Goal: Task Accomplishment & Management: Manage account settings

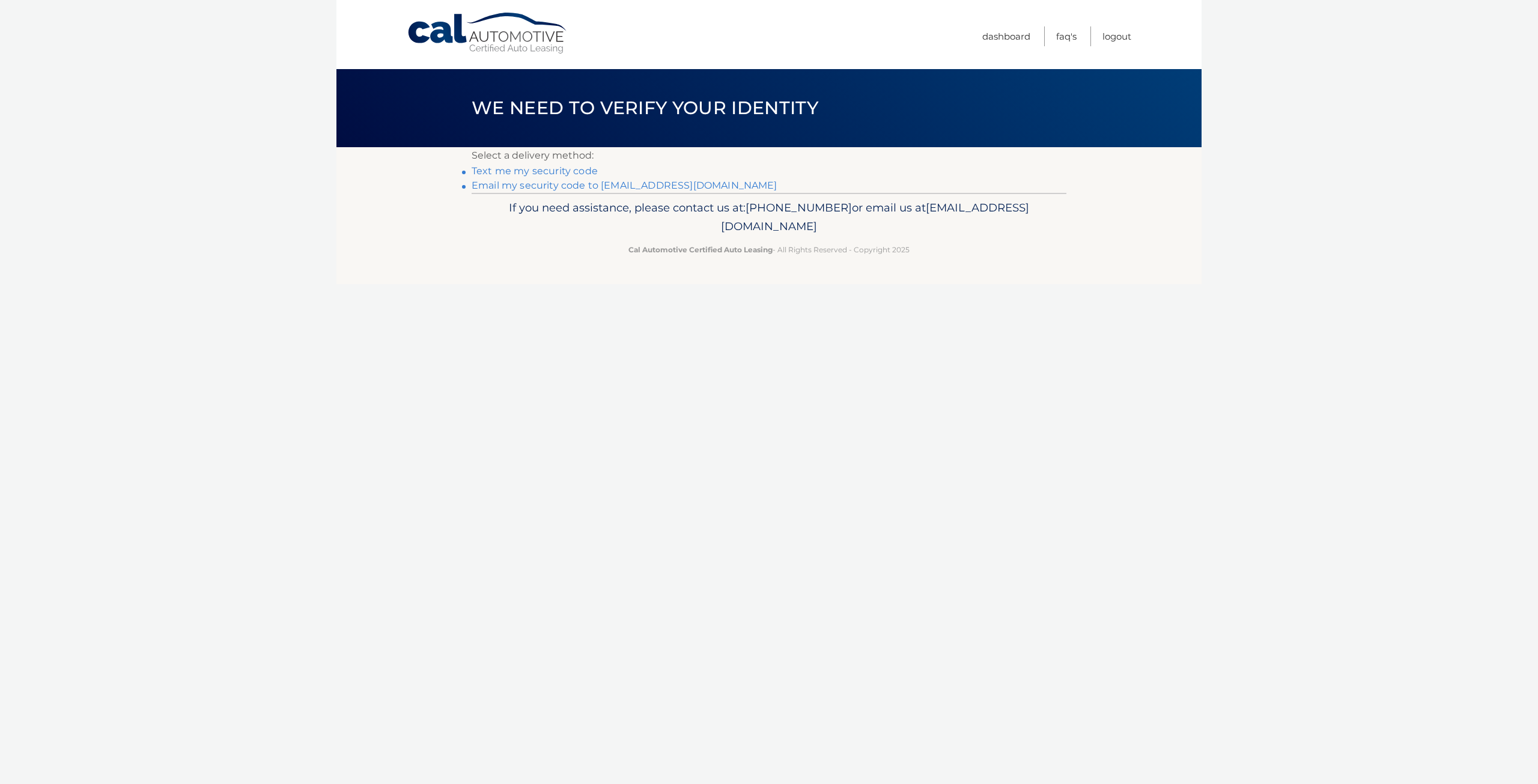
click at [538, 171] on link "Text me my security code" at bounding box center [534, 171] width 126 height 12
click at [506, 183] on link "Email my security code to [EMAIL_ADDRESS][DOMAIN_NAME]" at bounding box center [625, 186] width 306 height 12
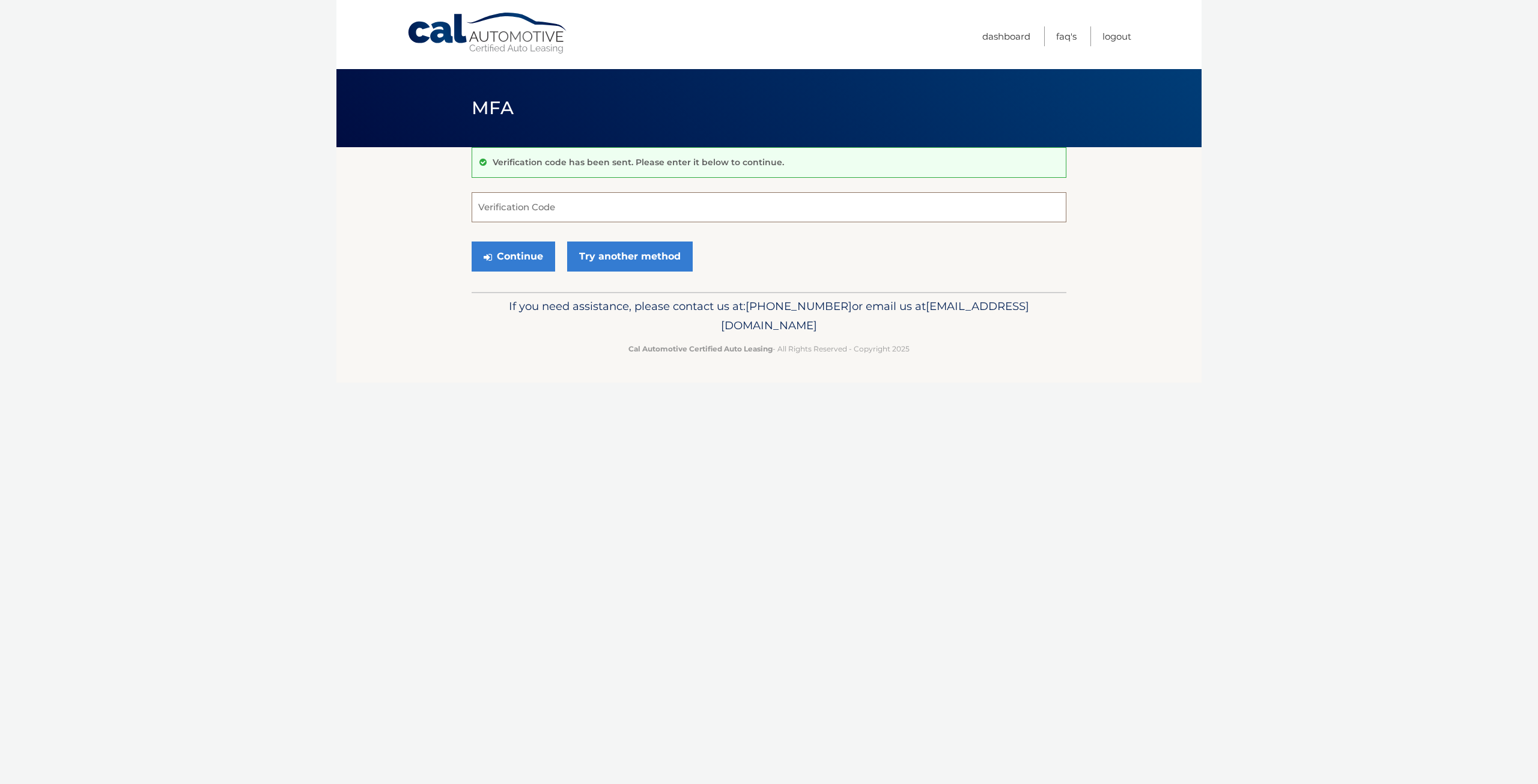
click at [592, 205] on input "Verification Code" at bounding box center [769, 207] width 595 height 30
type input "035776"
click at [526, 254] on button "Continue" at bounding box center [513, 256] width 84 height 30
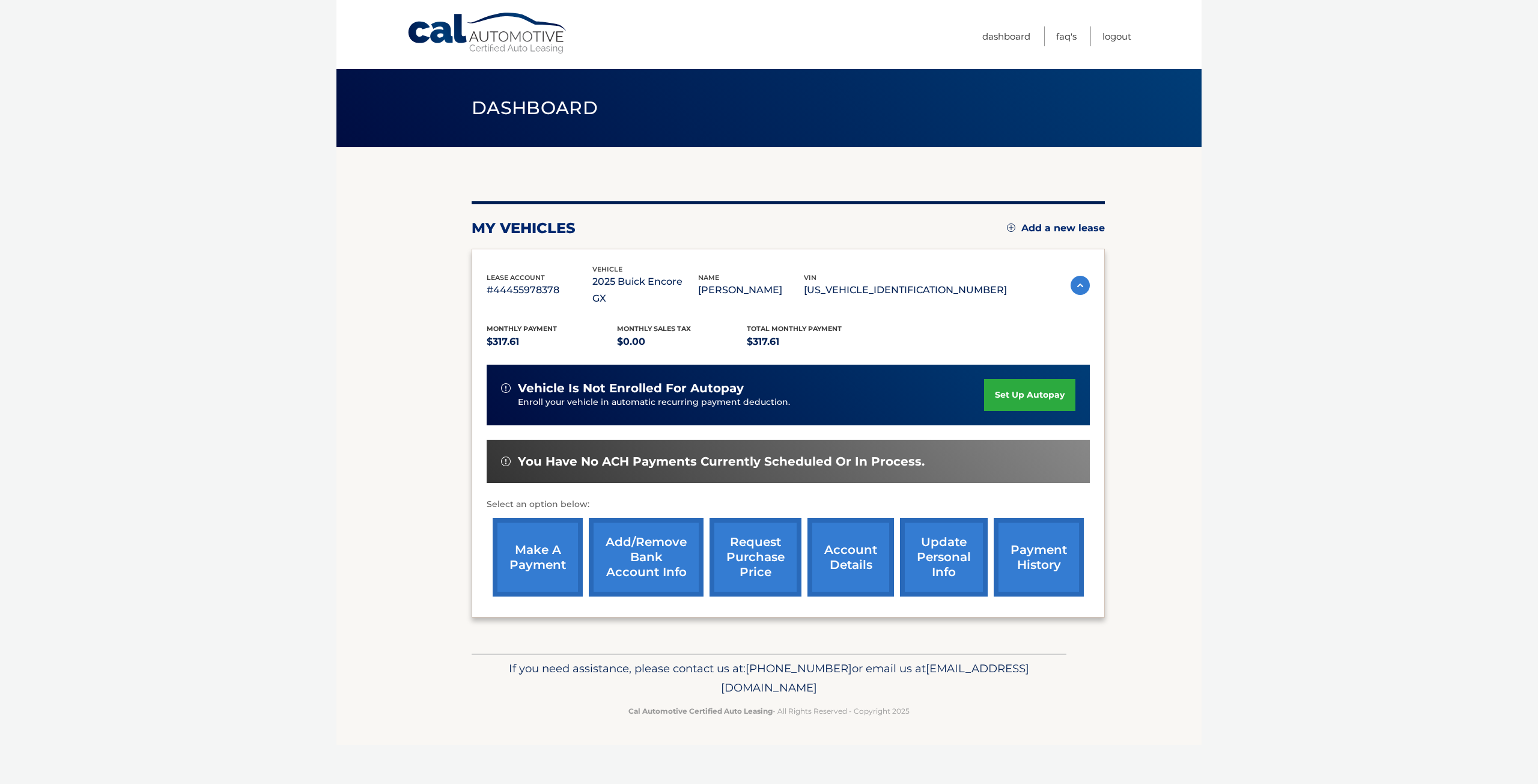
click at [1082, 279] on img at bounding box center [1080, 285] width 19 height 19
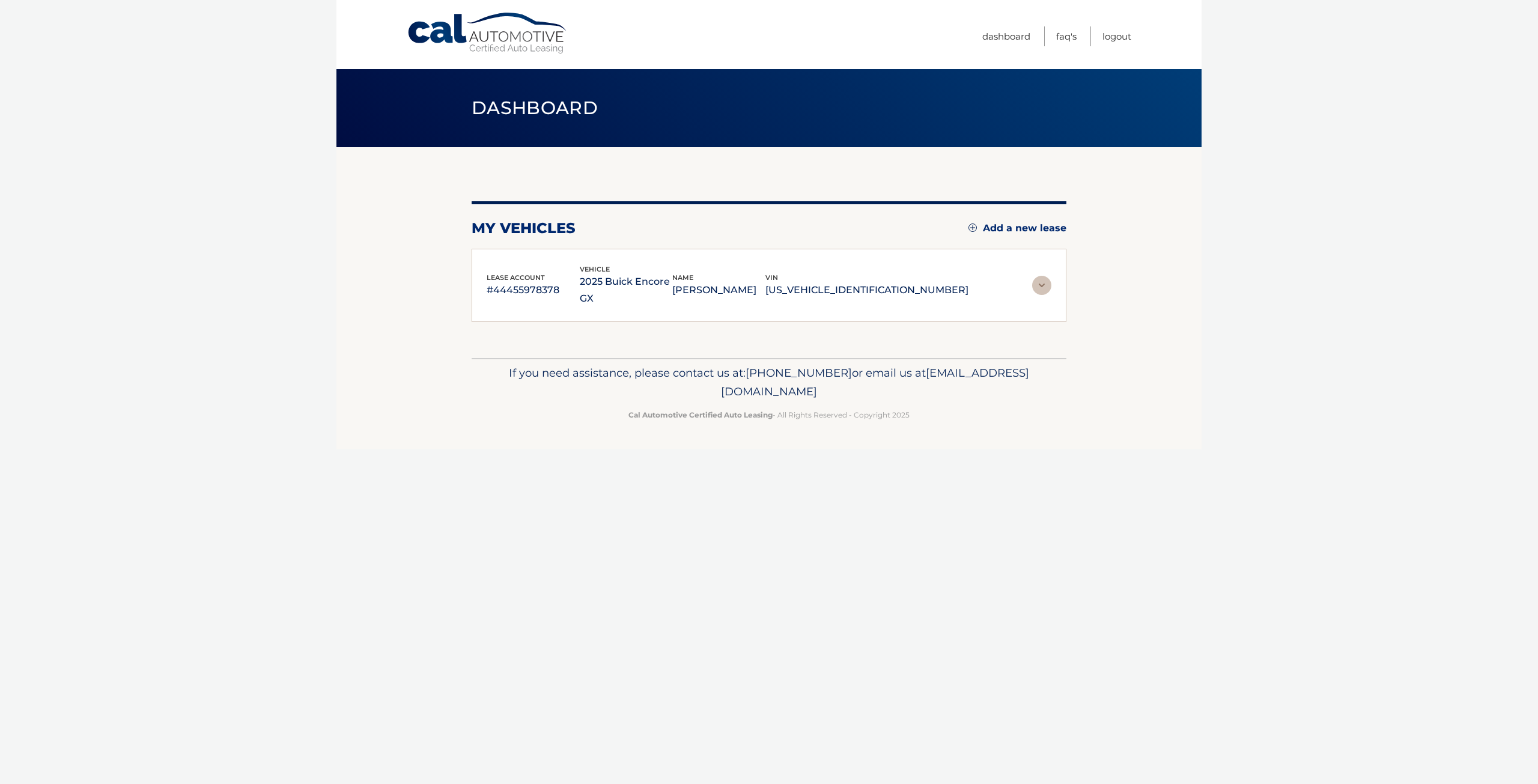
click at [1082, 279] on section "my vehicles Add a new lease lease account #44455978378 vehicle 2025 Buick Encor…" at bounding box center [769, 252] width 865 height 211
click at [1044, 279] on img at bounding box center [1041, 285] width 19 height 19
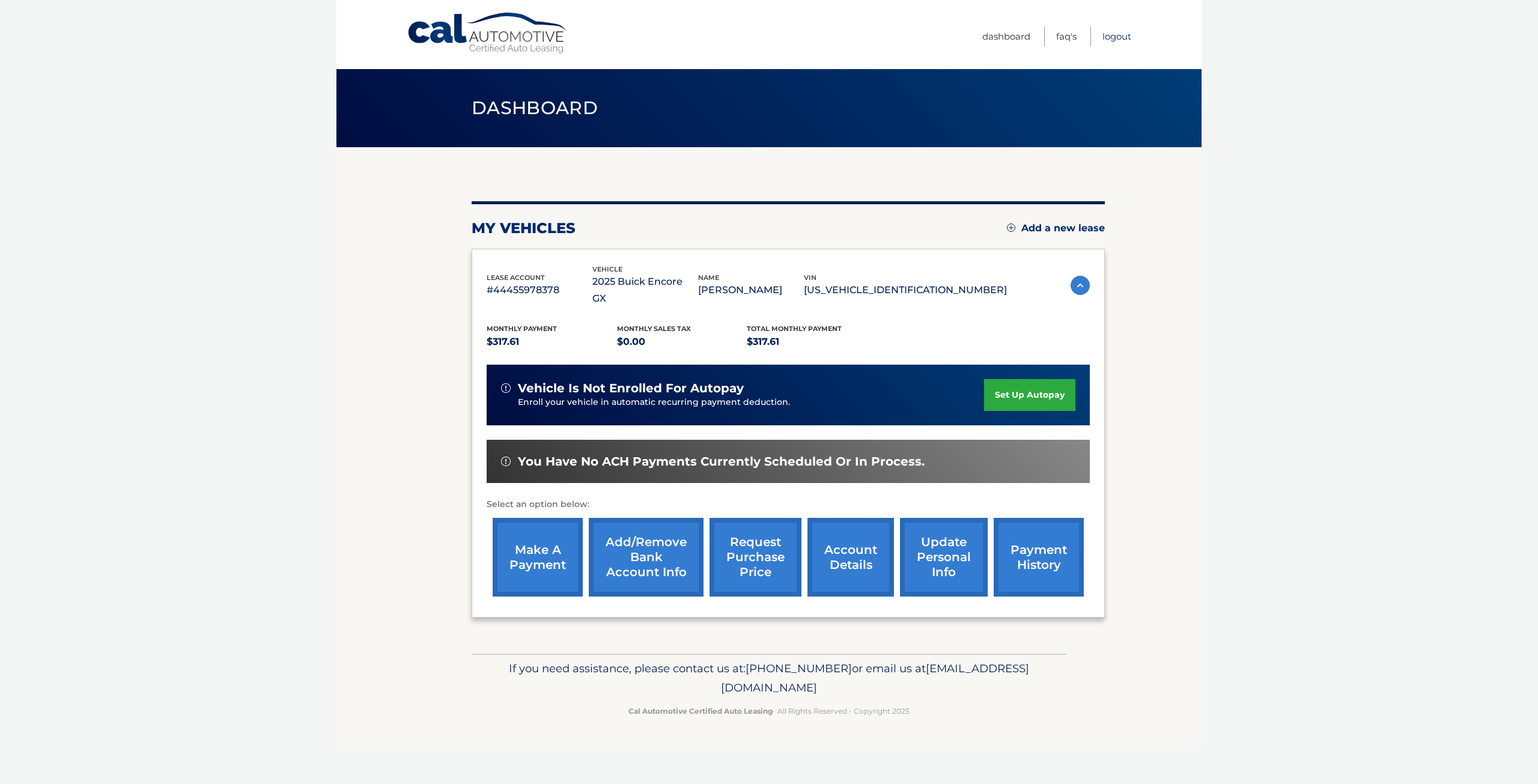
click at [1105, 39] on link "Logout" at bounding box center [1116, 36] width 29 height 20
